Goal: Information Seeking & Learning: Check status

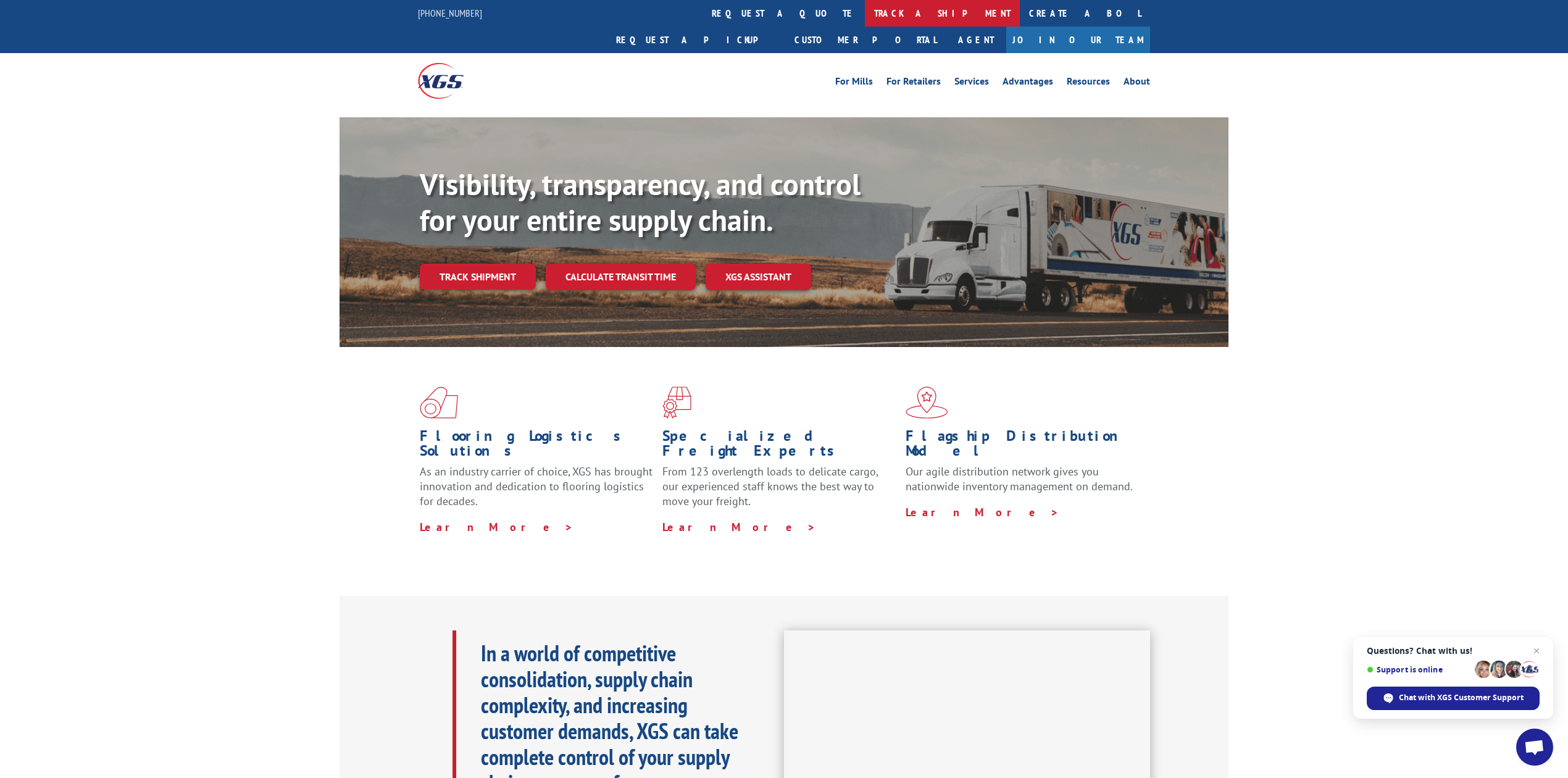
click at [865, 14] on link "track a shipment" at bounding box center [942, 13] width 155 height 26
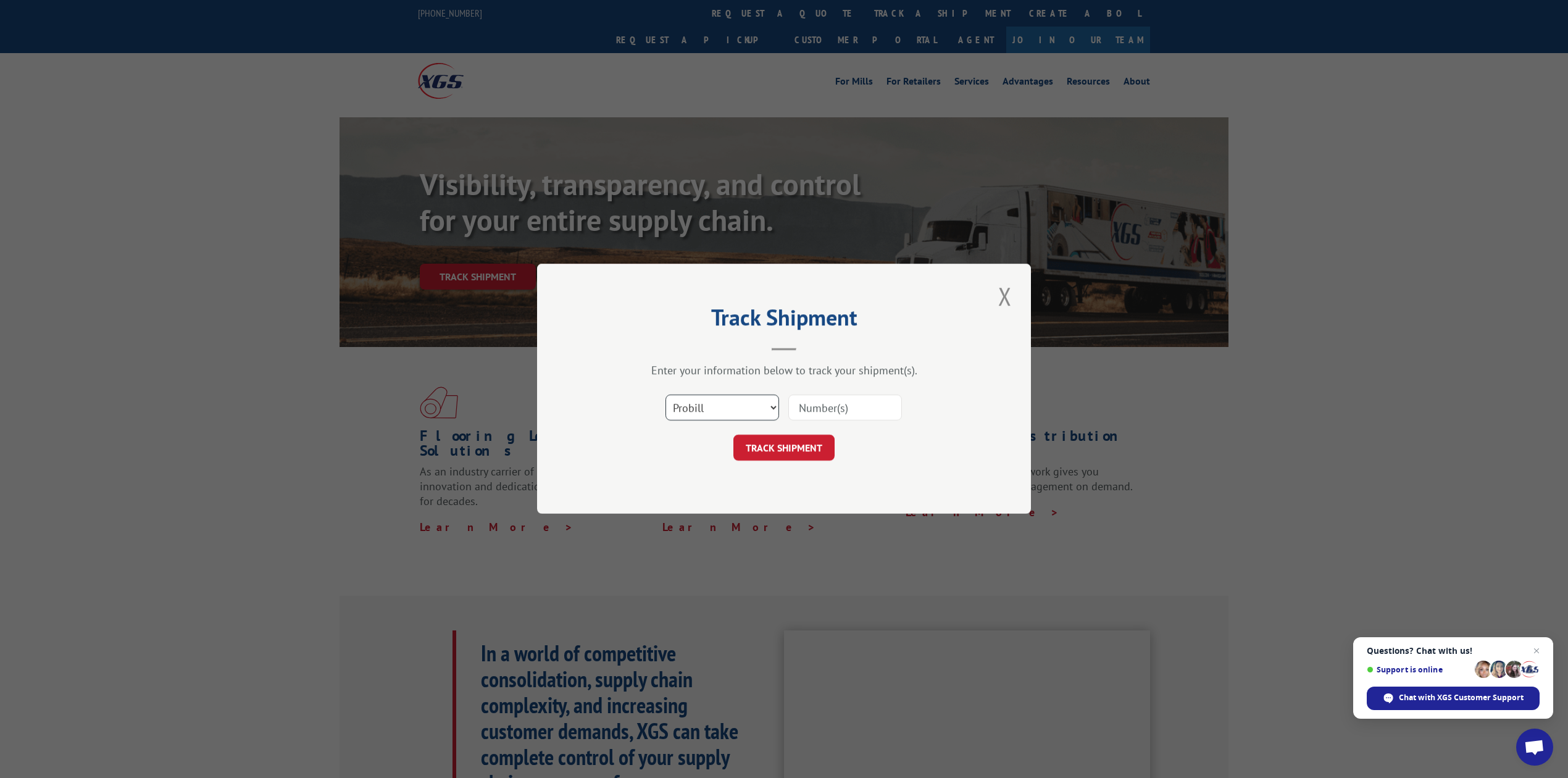
drag, startPoint x: 681, startPoint y: 405, endPoint x: 683, endPoint y: 414, distance: 9.2
click at [682, 405] on select "Select category... Probill BOL PO" at bounding box center [722, 408] width 114 height 26
select select "bol"
click at [666, 395] on select "Select category... Probill BOL PO" at bounding box center [722, 408] width 114 height 26
click at [850, 410] on input at bounding box center [845, 408] width 114 height 26
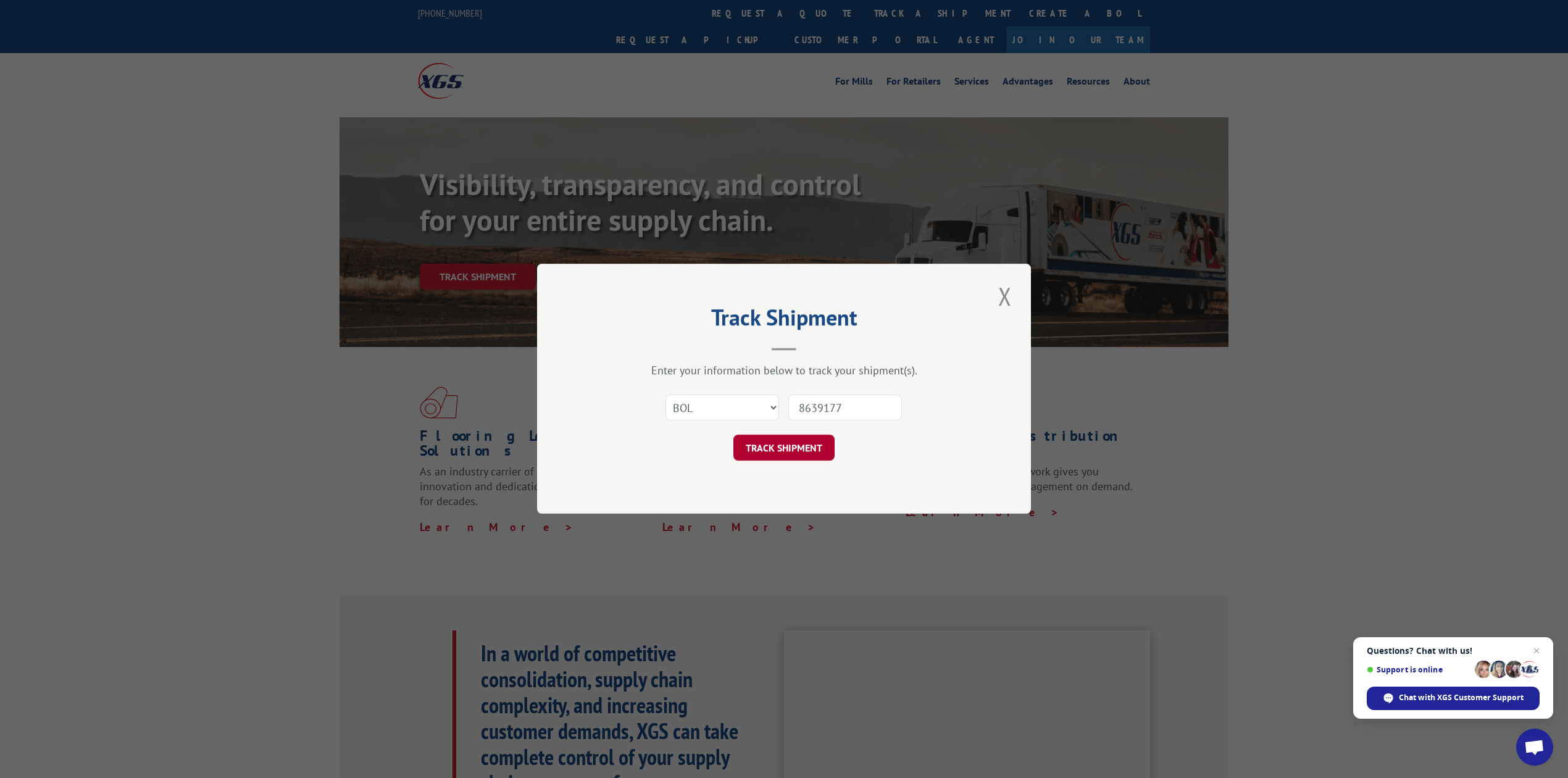
type input "8639177"
click at [804, 438] on button "TRACK SHIPMENT" at bounding box center [784, 447] width 101 height 26
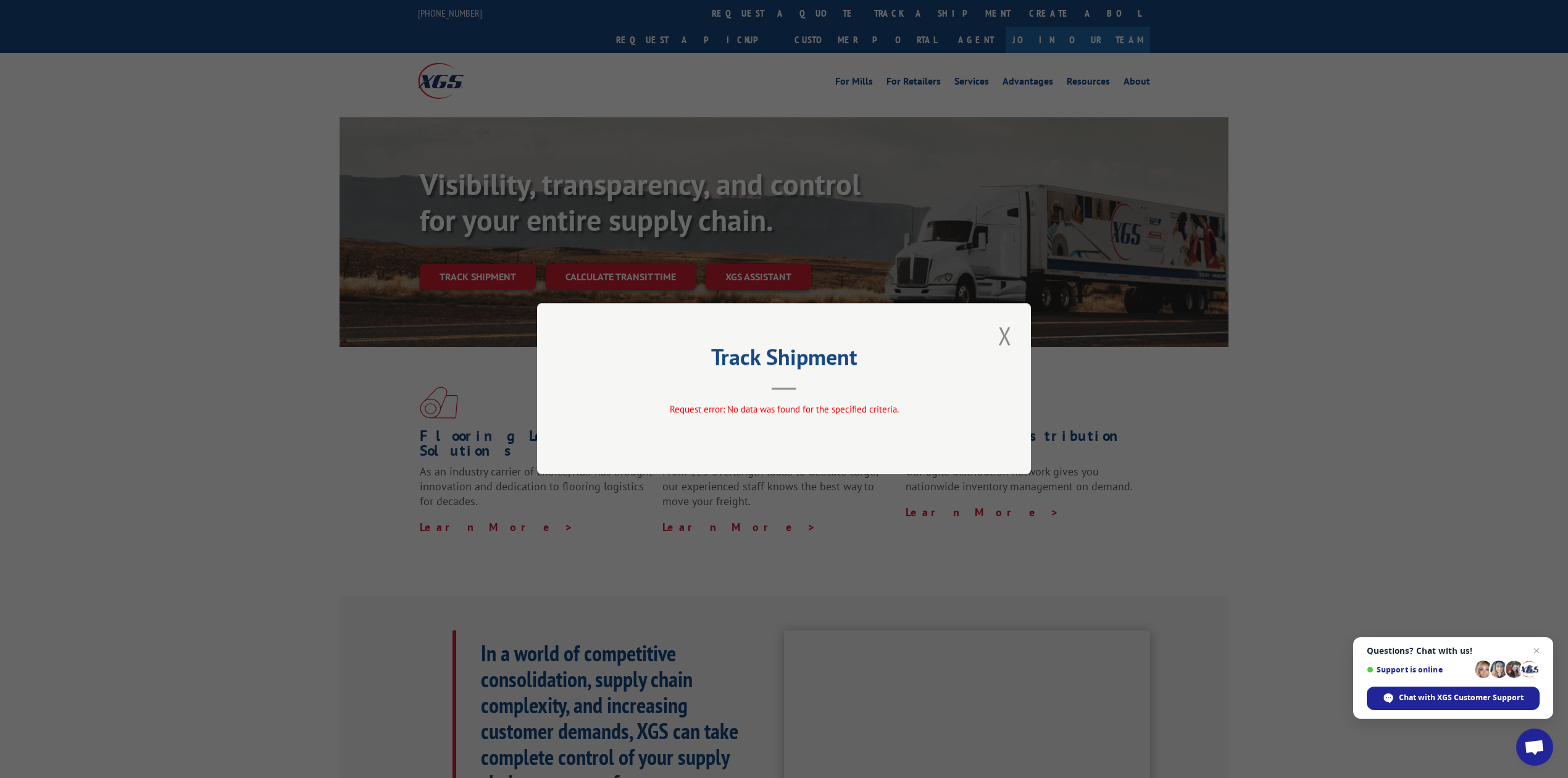
click at [1019, 336] on div "Track Shipment Request error: No data was found for the specified criteria." at bounding box center [784, 388] width 494 height 171
drag, startPoint x: 1009, startPoint y: 334, endPoint x: 977, endPoint y: 327, distance: 32.8
click at [1008, 334] on button "Close modal" at bounding box center [1004, 336] width 21 height 34
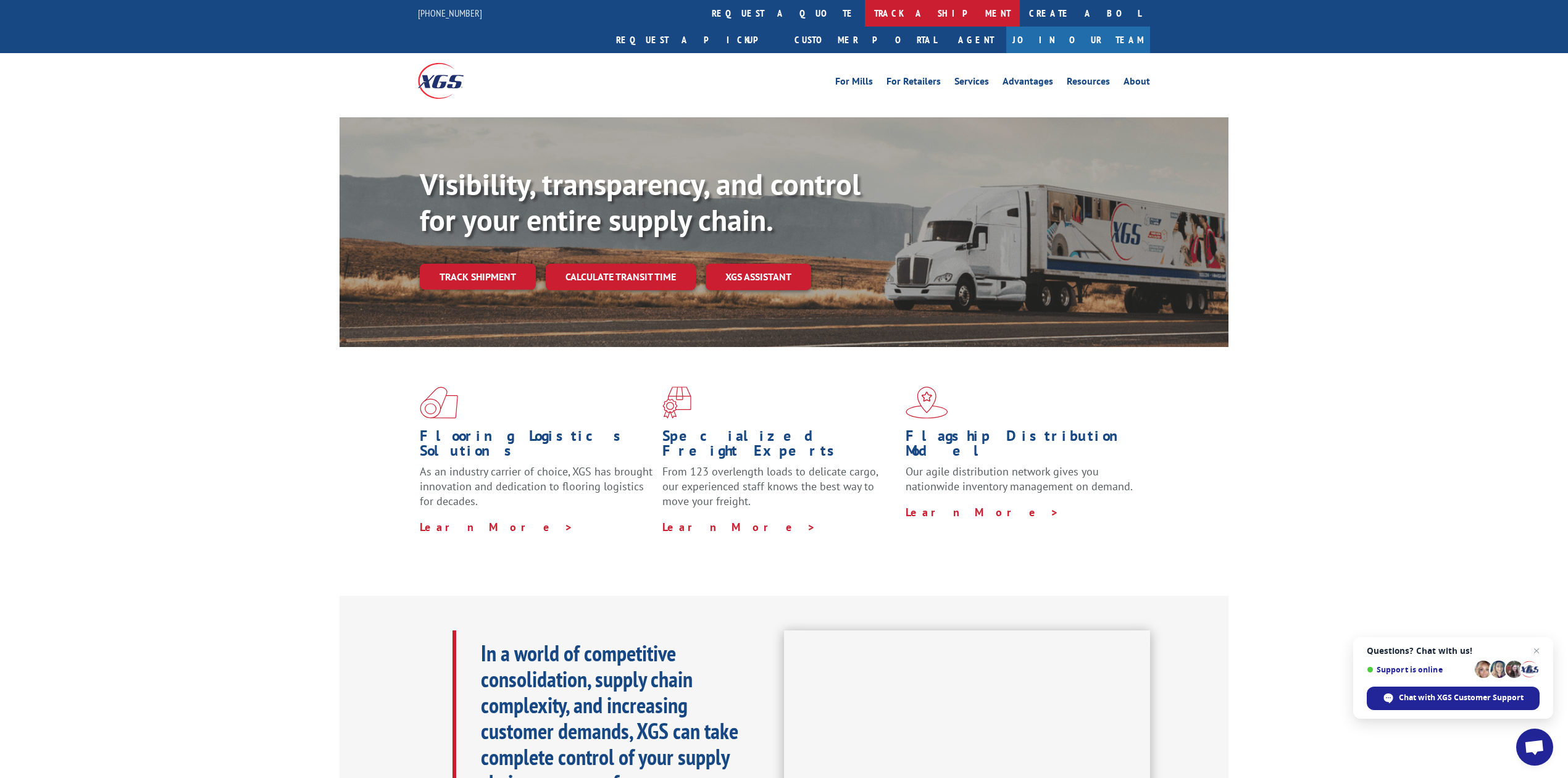
click at [865, 10] on link "track a shipment" at bounding box center [942, 13] width 155 height 26
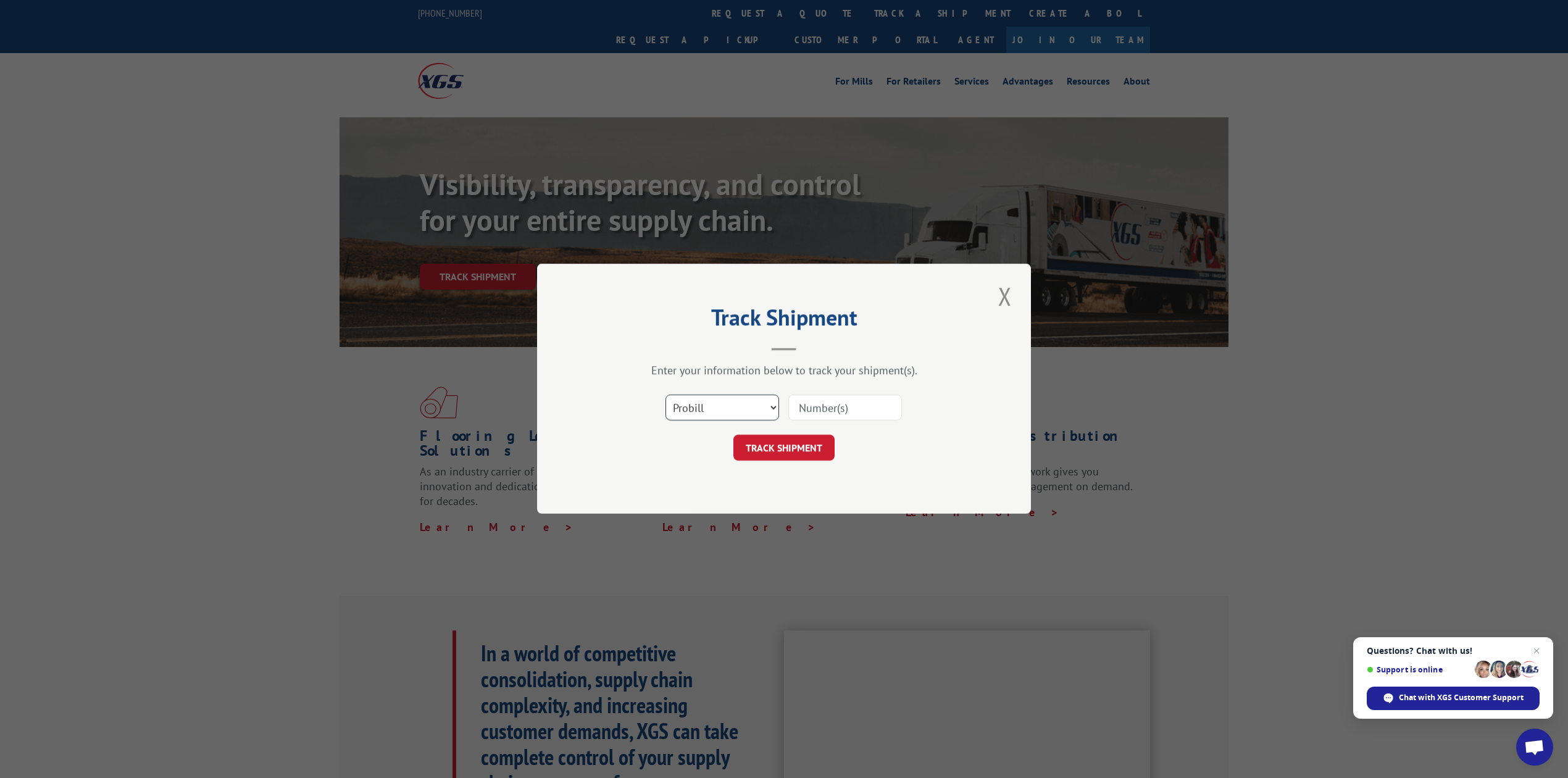
drag, startPoint x: 714, startPoint y: 405, endPoint x: 714, endPoint y: 417, distance: 12.0
click at [714, 405] on select "Select category... Probill BOL PO" at bounding box center [722, 408] width 114 height 26
select select "po"
click at [666, 395] on select "Select category... Probill BOL PO" at bounding box center [722, 408] width 114 height 26
click at [838, 400] on input at bounding box center [845, 408] width 114 height 26
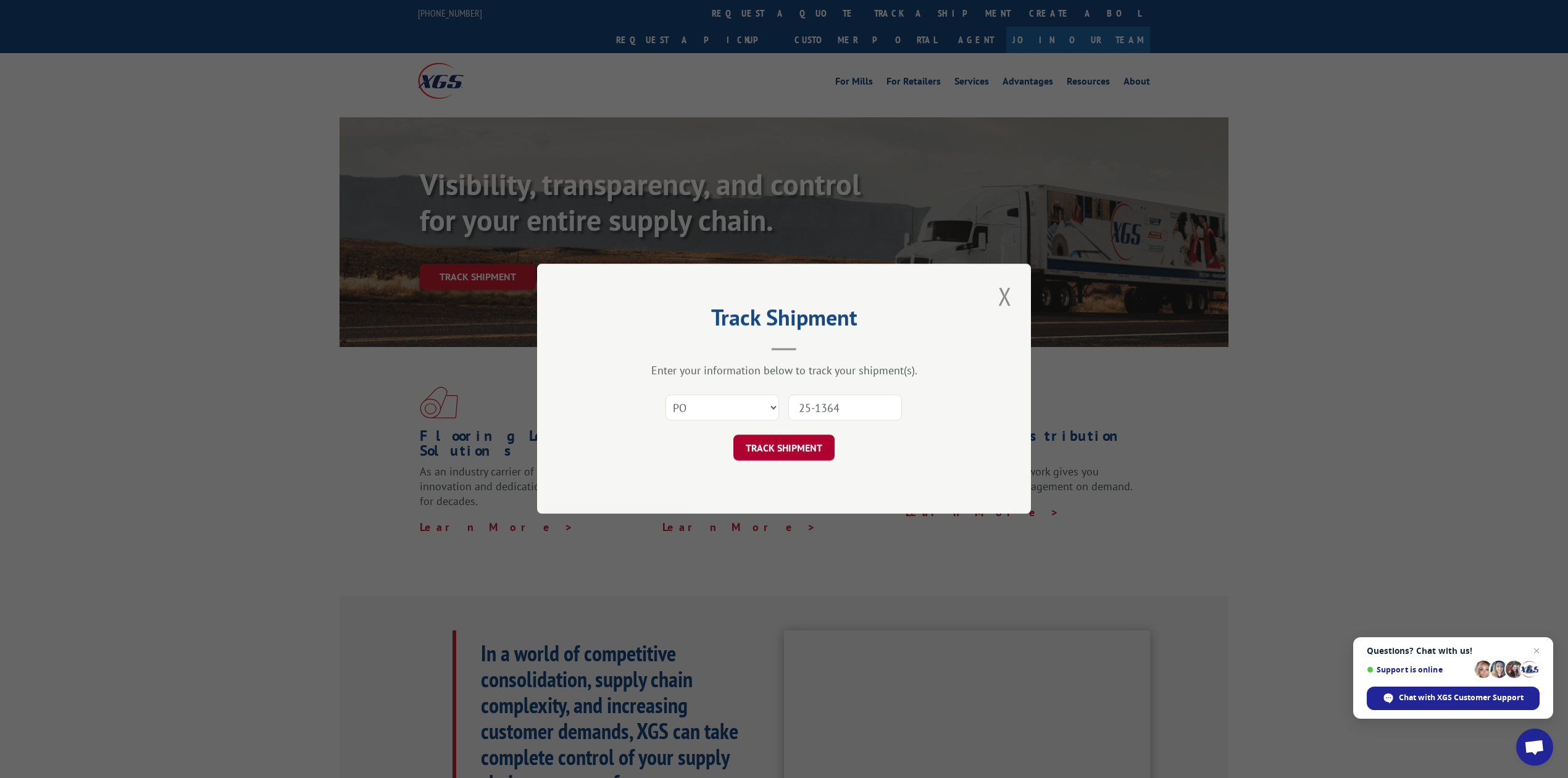
type input "25-1364"
click at [779, 446] on button "TRACK SHIPMENT" at bounding box center [784, 447] width 101 height 26
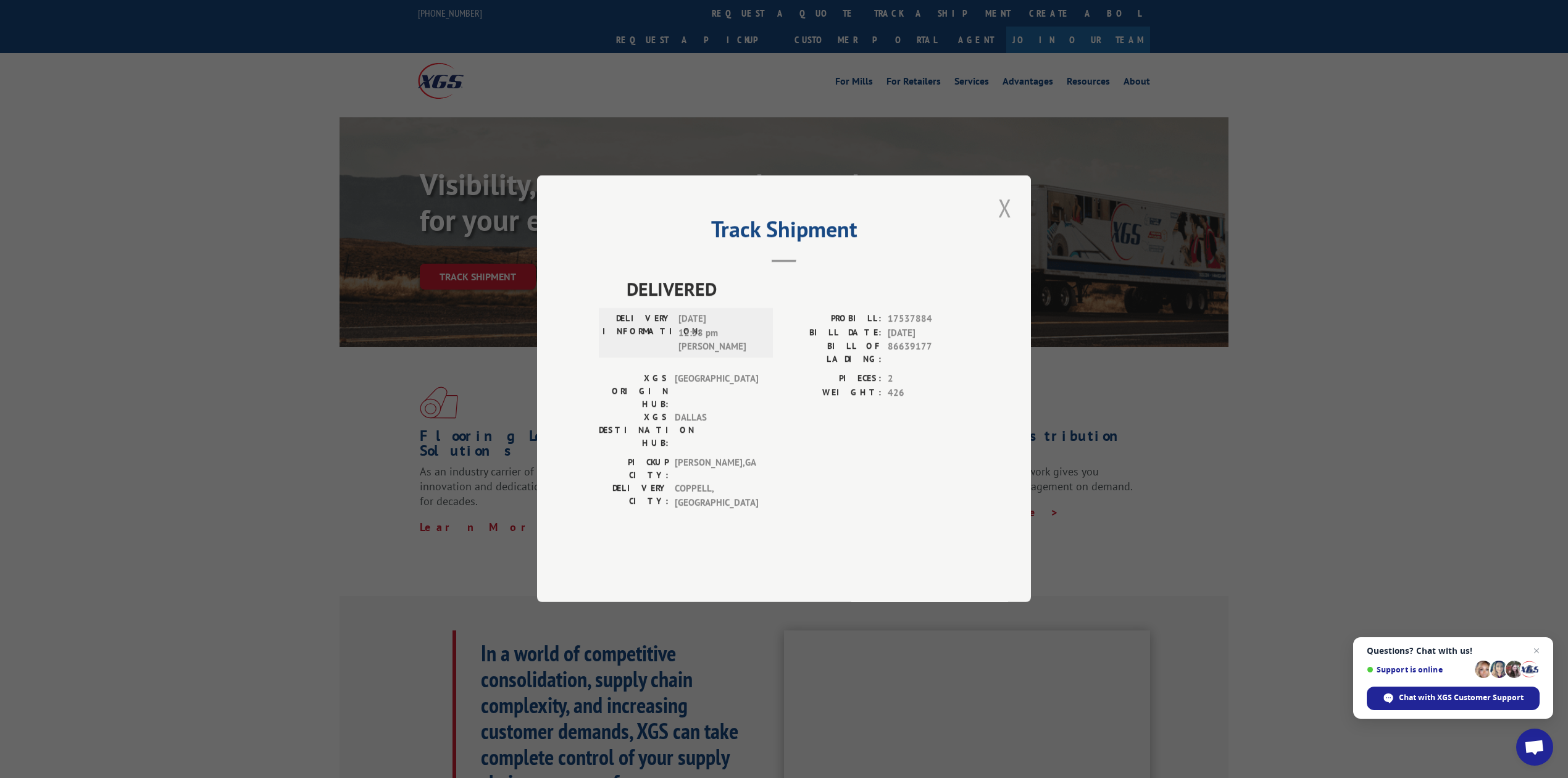
click at [1011, 225] on button "Close modal" at bounding box center [1004, 208] width 21 height 34
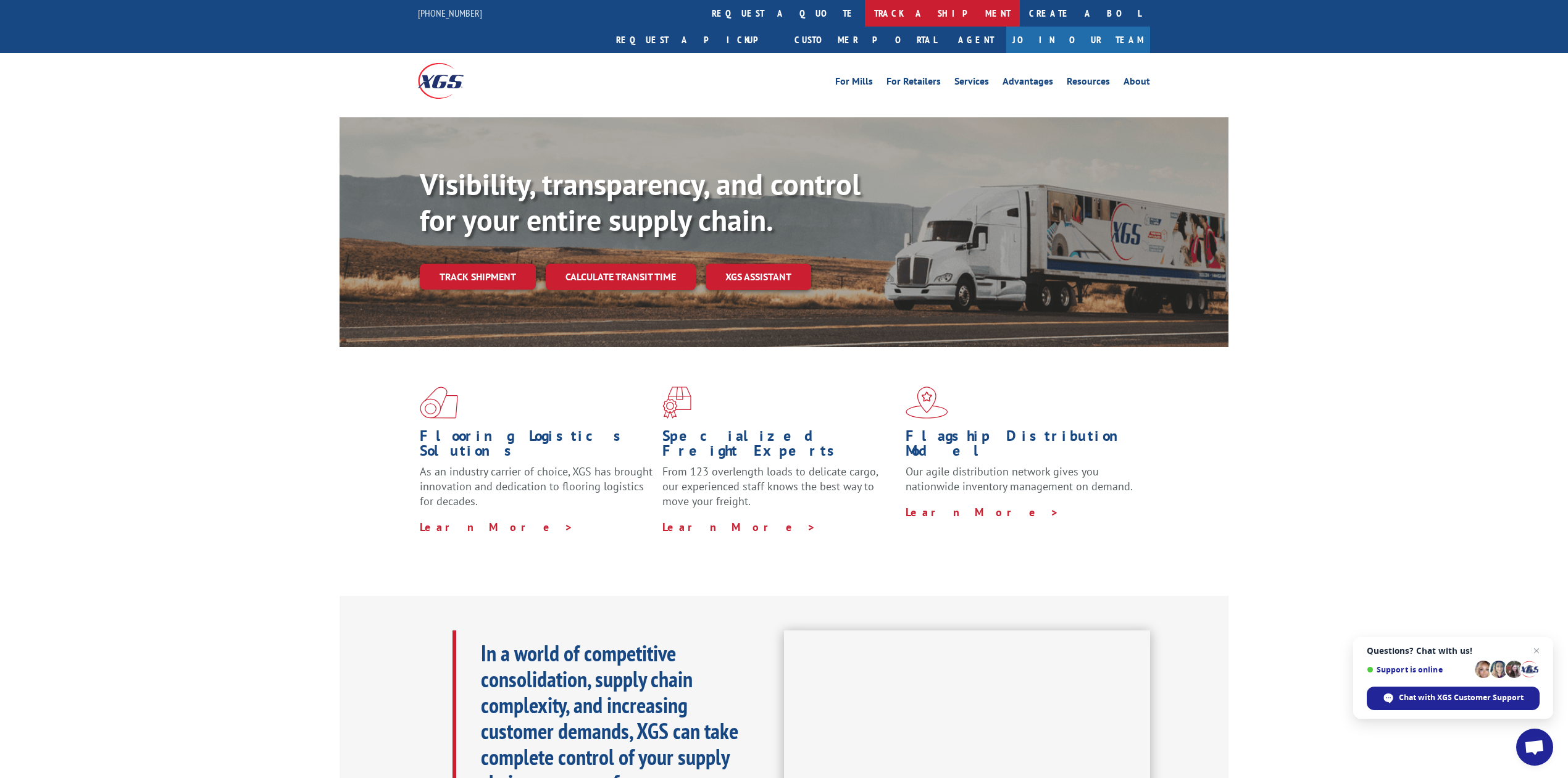
click at [865, 9] on link "track a shipment" at bounding box center [942, 13] width 155 height 26
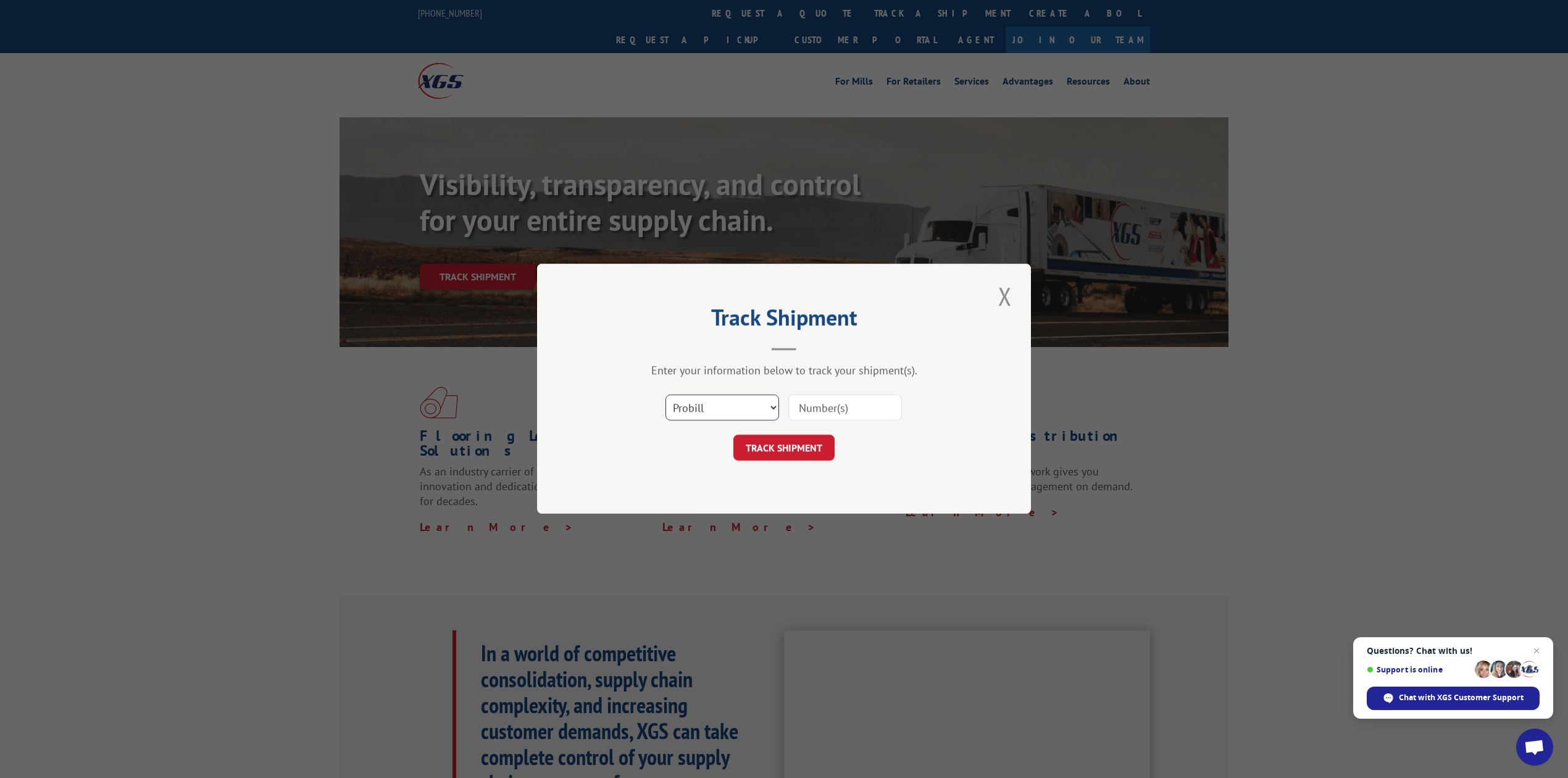
click at [722, 405] on select "Select category... Probill BOL PO" at bounding box center [722, 408] width 114 height 26
select select "bol"
click at [666, 395] on select "Select category... Probill BOL PO" at bounding box center [722, 408] width 114 height 26
click at [853, 415] on input at bounding box center [845, 408] width 114 height 26
type input "86"
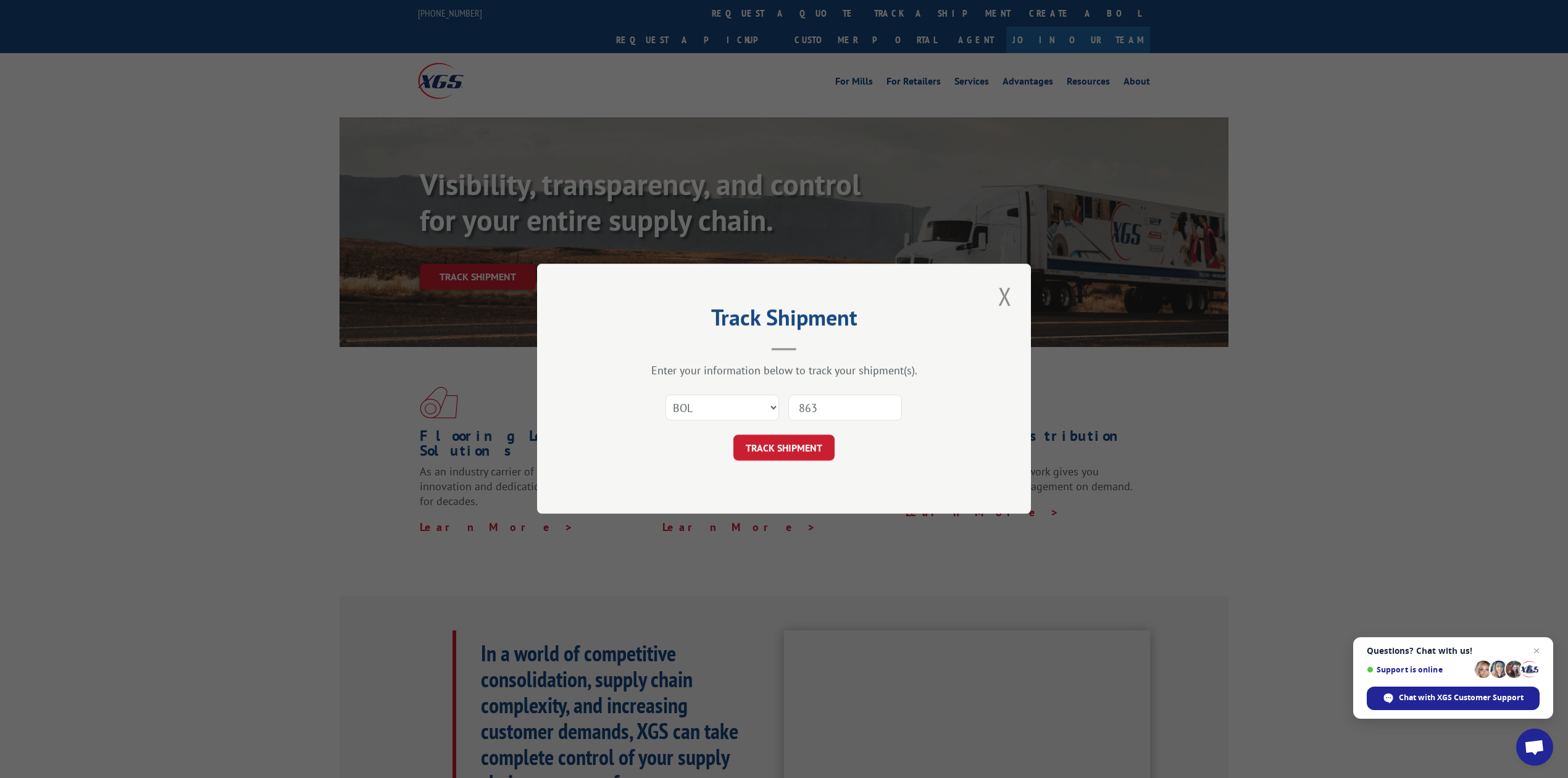
click button "TRACK SHIPMENT" at bounding box center [784, 447] width 101 height 26
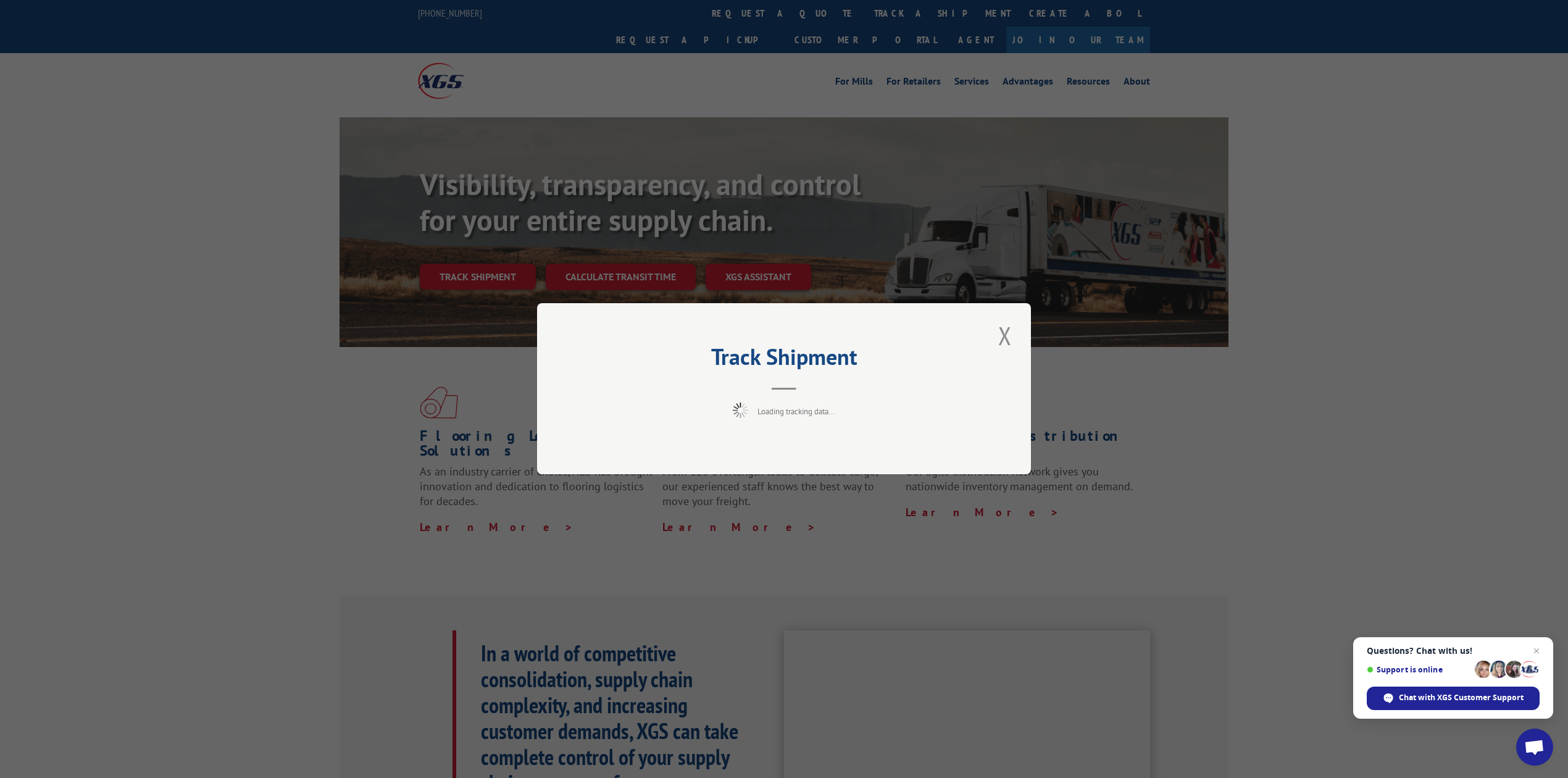
click at [990, 337] on div "Track Shipment Loading tracking data..." at bounding box center [784, 388] width 494 height 171
click at [998, 336] on button "Close modal" at bounding box center [1004, 336] width 21 height 34
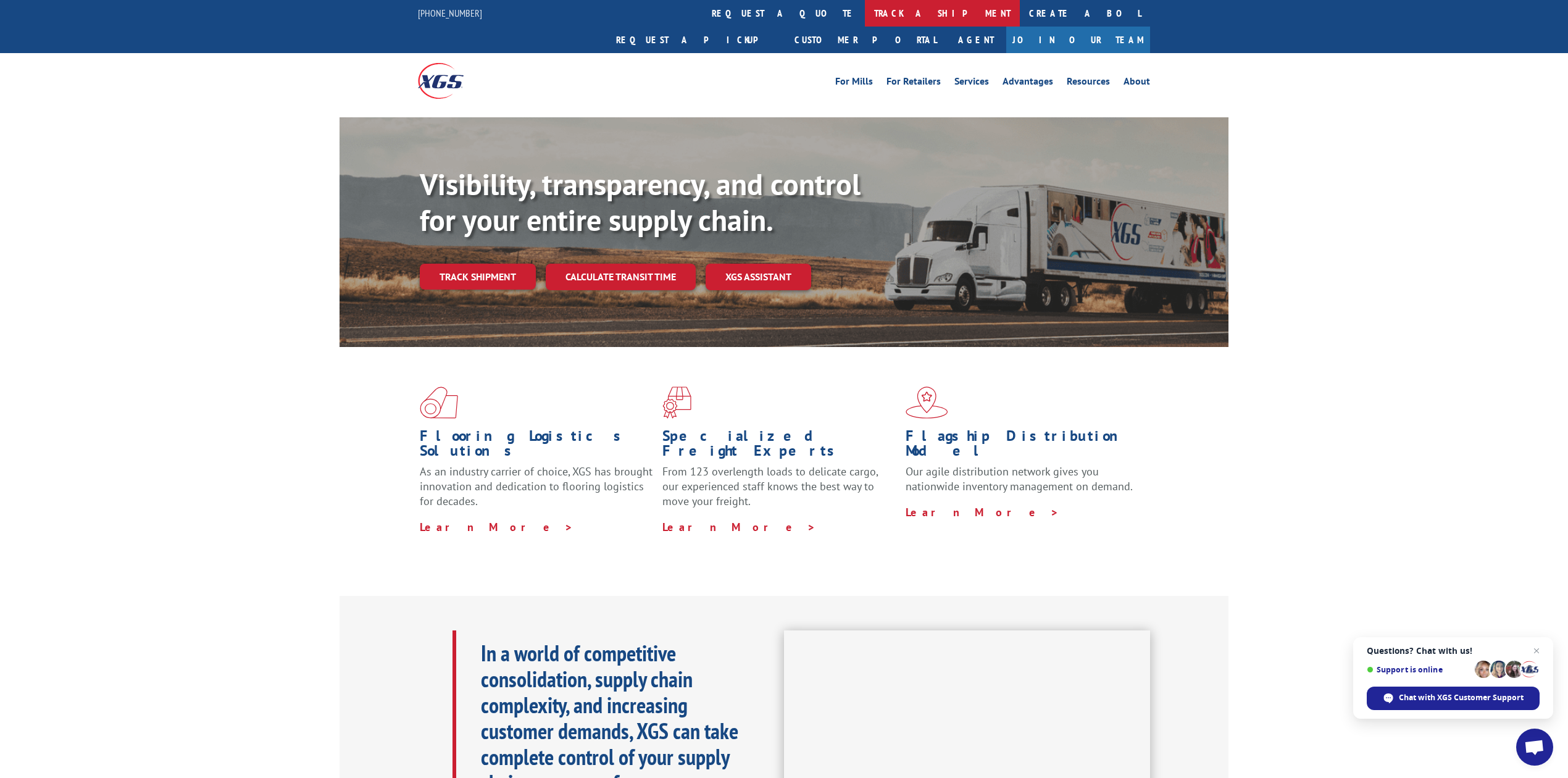
click at [865, 4] on link "track a shipment" at bounding box center [942, 13] width 155 height 26
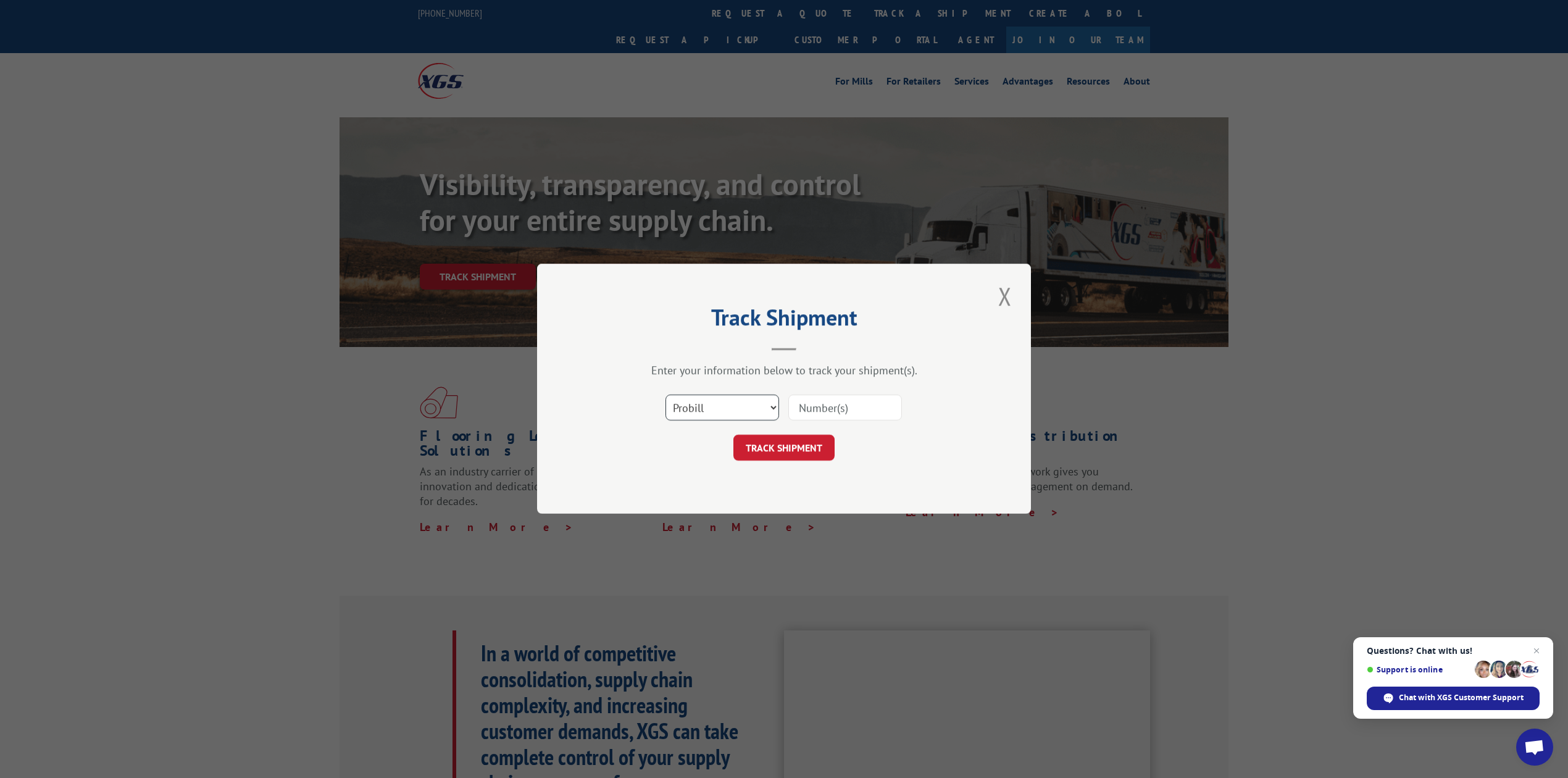
click at [696, 415] on select "Select category... Probill BOL PO" at bounding box center [722, 408] width 114 height 26
select select "bol"
click at [666, 395] on select "Select category... Probill BOL PO" at bounding box center [722, 408] width 114 height 26
click at [817, 408] on input at bounding box center [845, 408] width 114 height 26
type input "8639175"
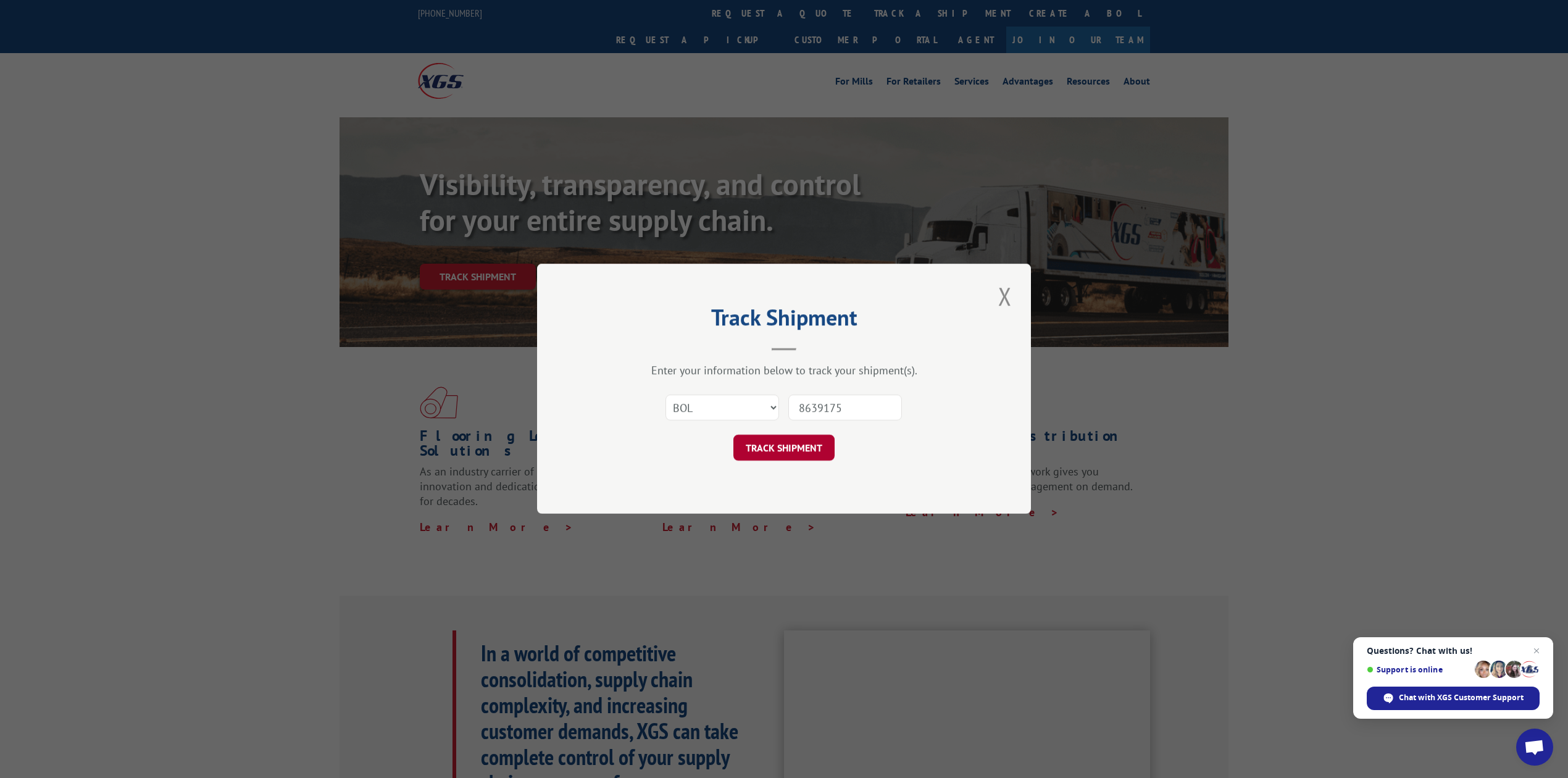
click at [781, 446] on button "TRACK SHIPMENT" at bounding box center [784, 447] width 101 height 26
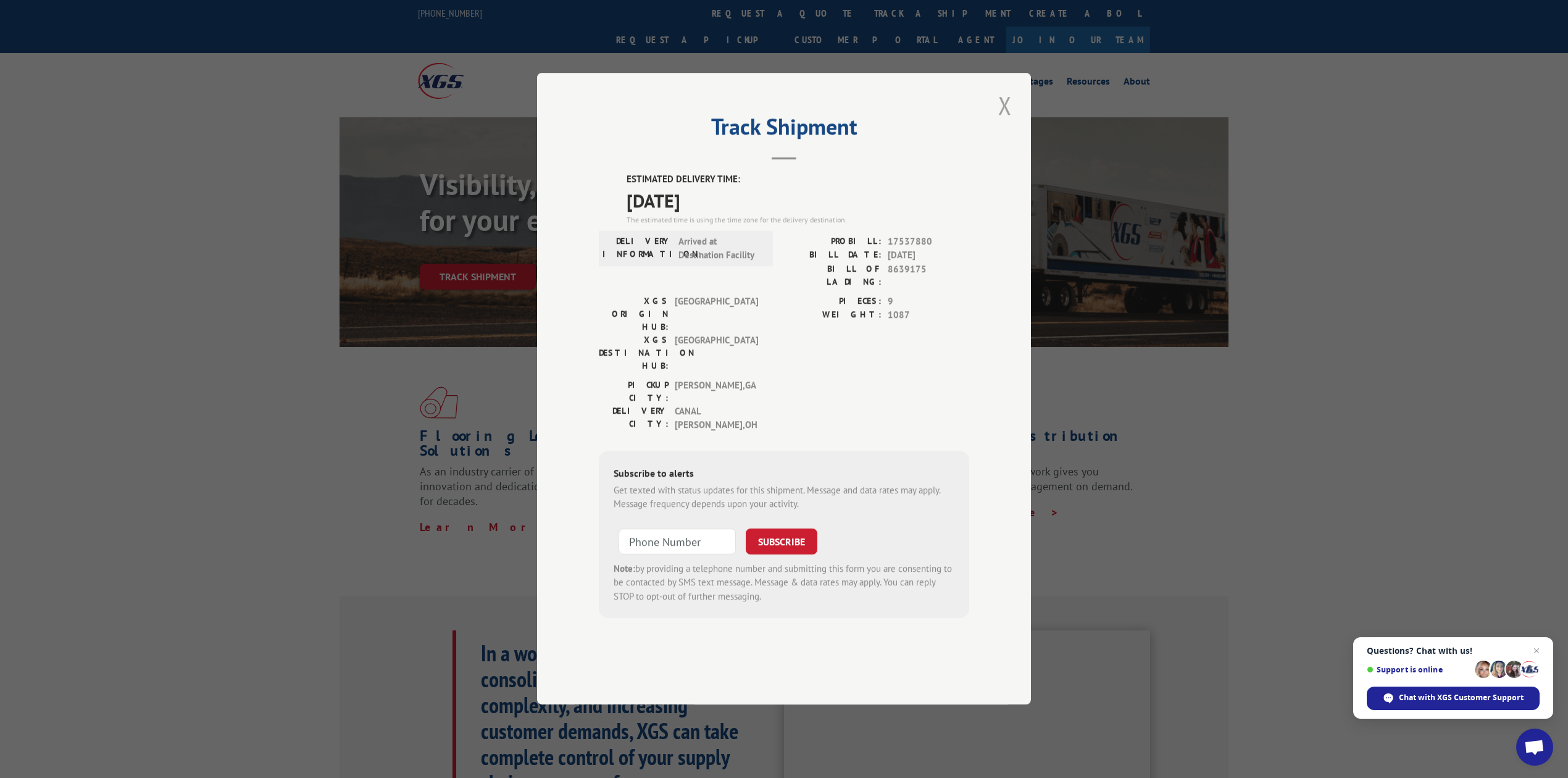
click at [999, 122] on button "Close modal" at bounding box center [1004, 105] width 21 height 34
